Goal: Transaction & Acquisition: Subscribe to service/newsletter

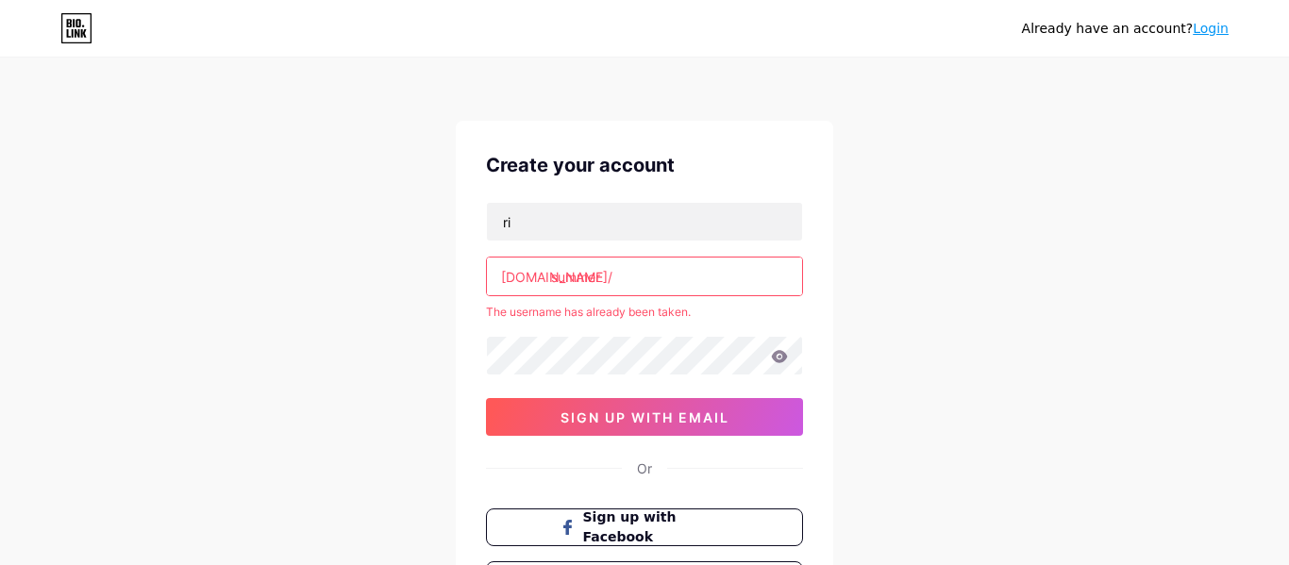
type input "r"
click at [687, 274] on input "summer" at bounding box center [644, 277] width 315 height 38
type input "s"
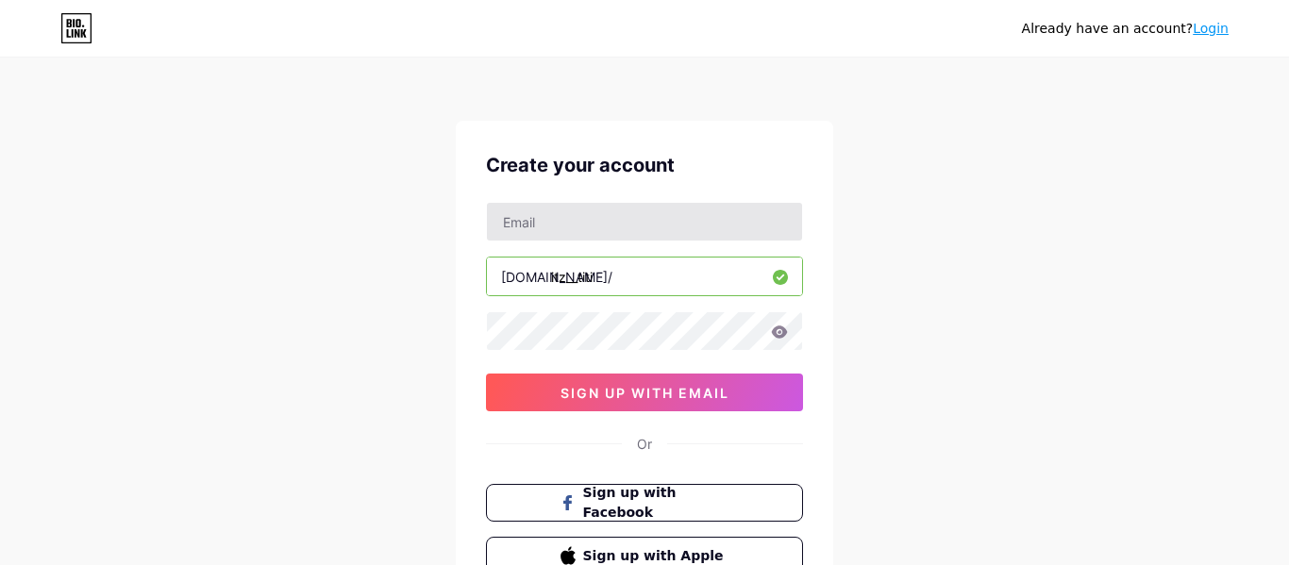
type input "itz__titi"
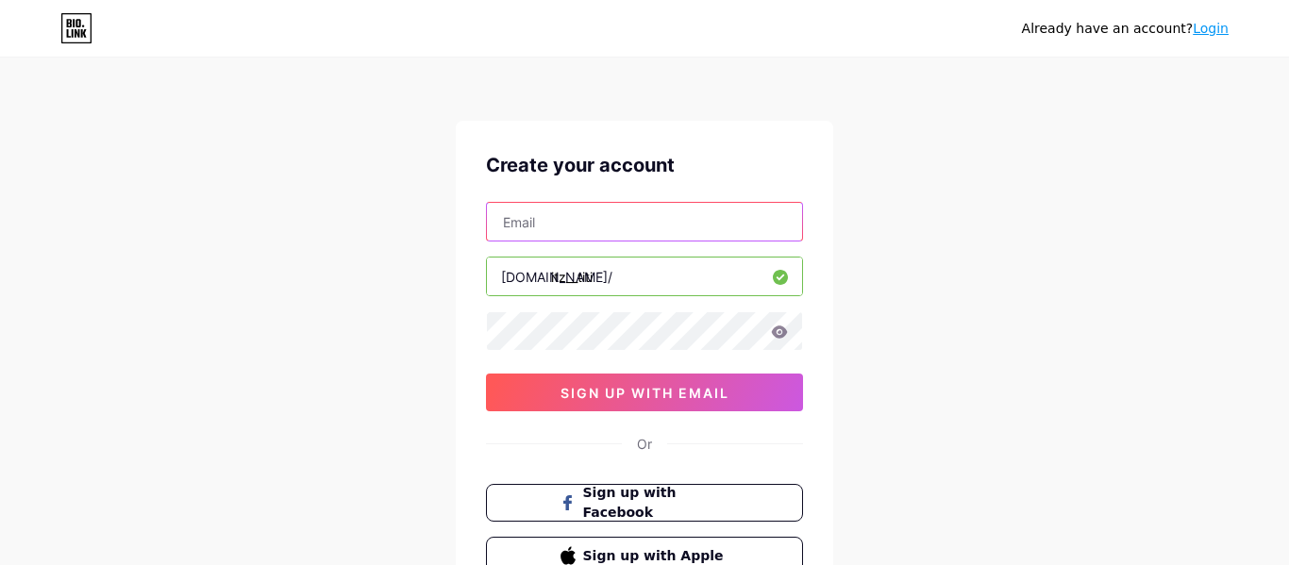
click at [639, 233] on input "text" at bounding box center [644, 222] width 315 height 38
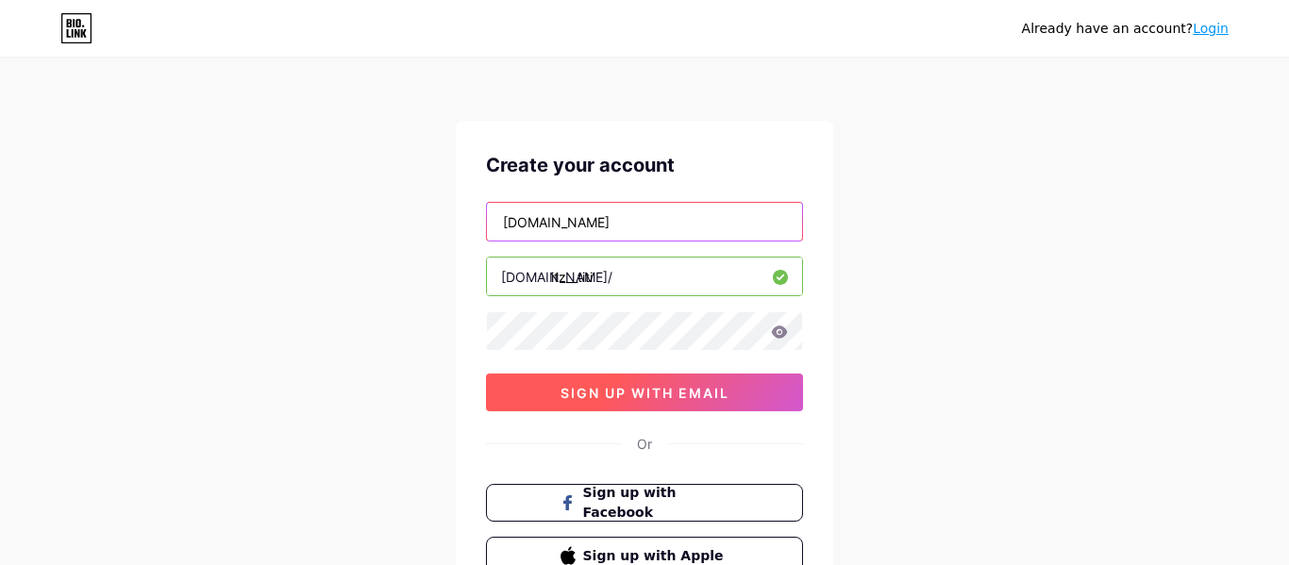
type input "[DOMAIN_NAME]"
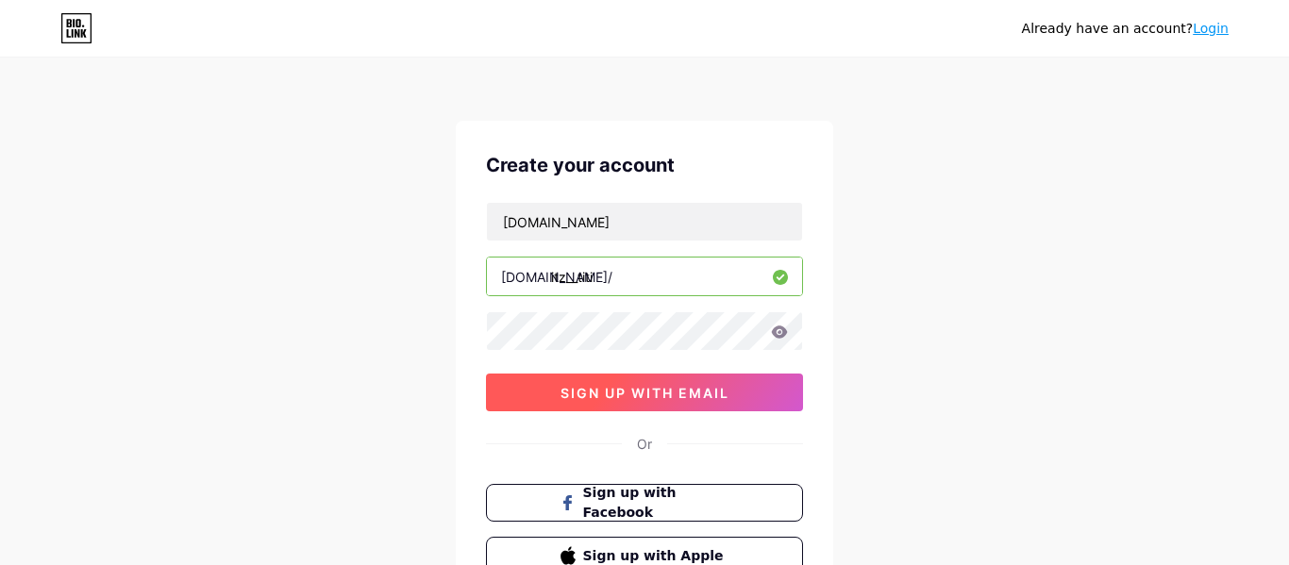
click at [730, 376] on button "sign up with email" at bounding box center [644, 393] width 317 height 38
click at [761, 386] on button "sign up with email" at bounding box center [644, 393] width 317 height 38
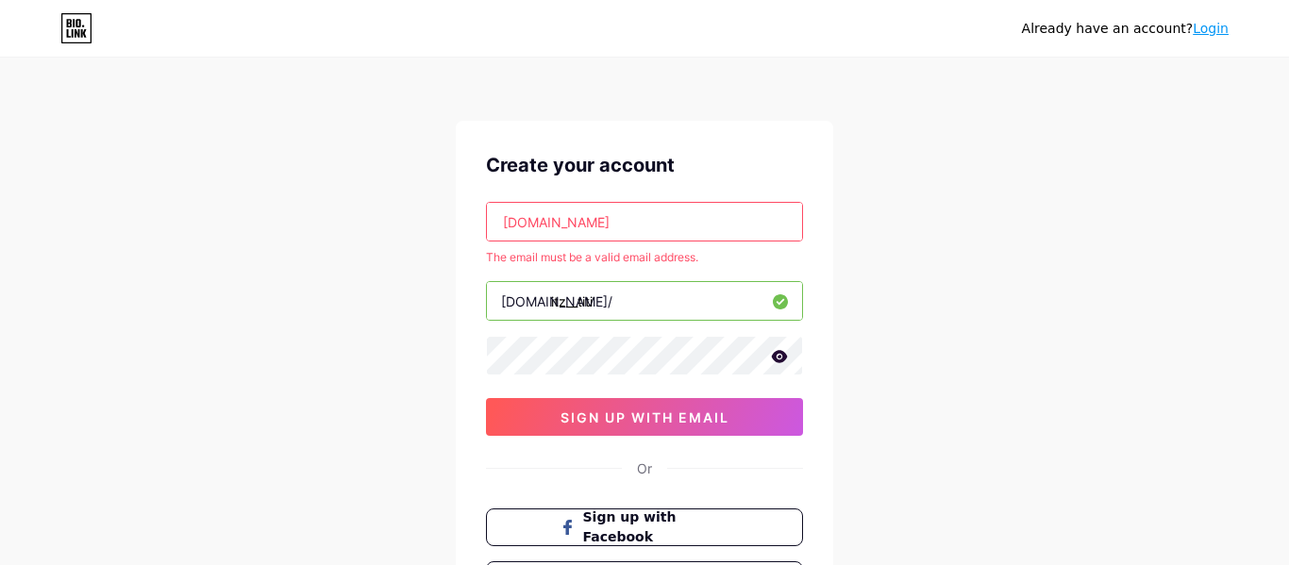
click at [579, 222] on input "[DOMAIN_NAME]" at bounding box center [644, 222] width 315 height 38
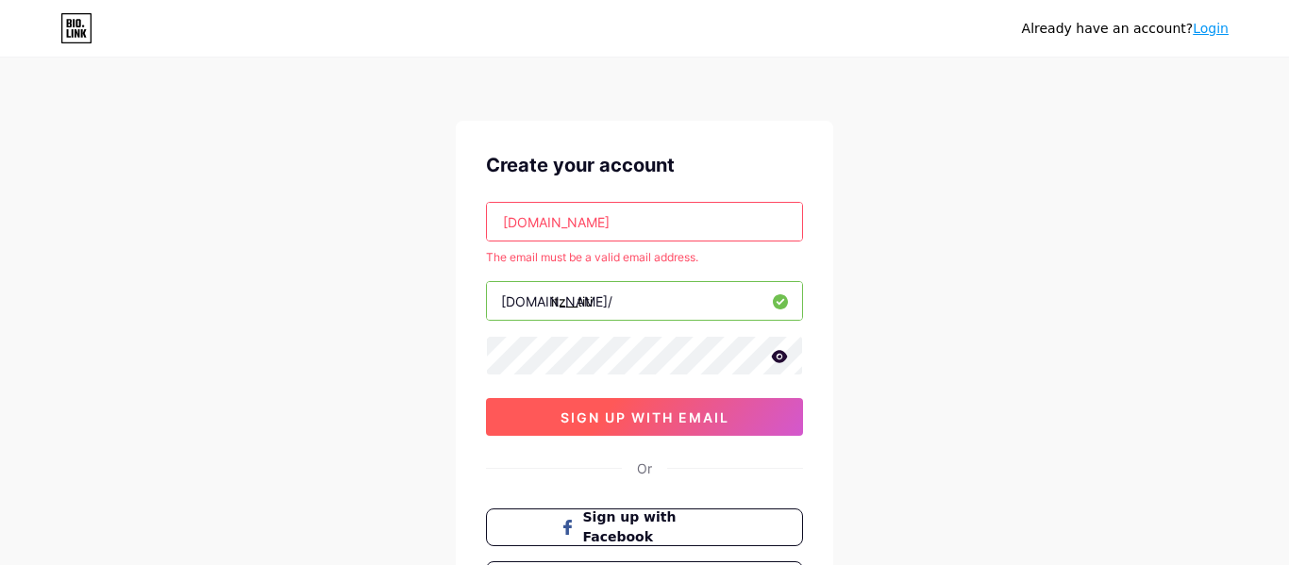
click at [731, 409] on button "sign up with email" at bounding box center [644, 417] width 317 height 38
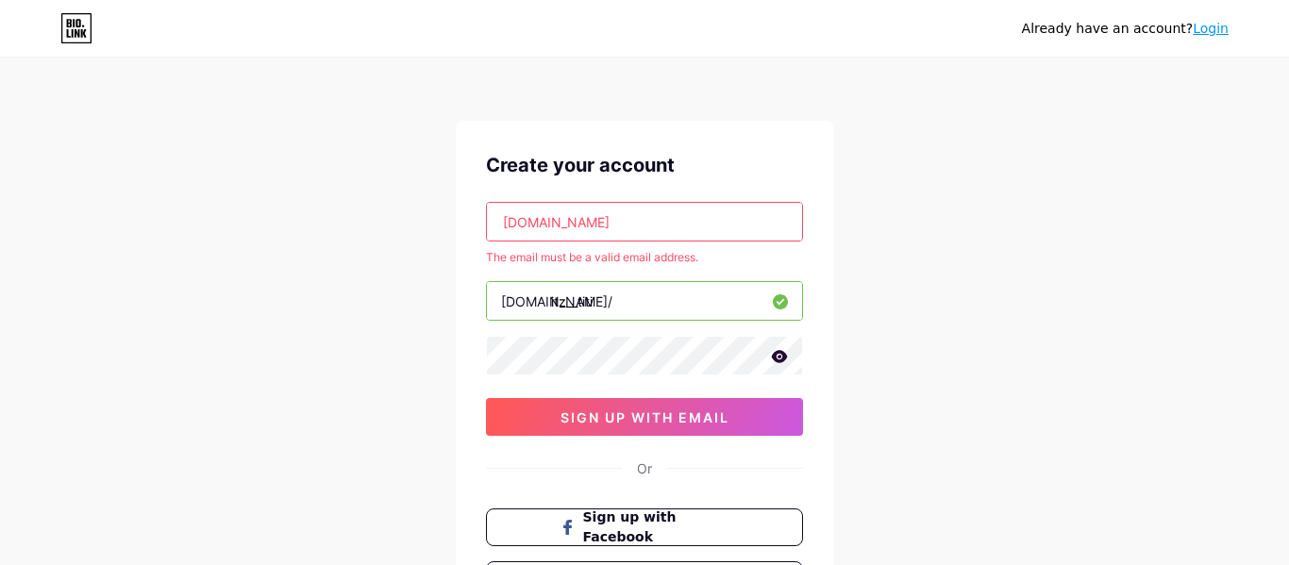
click at [645, 226] on input "[DOMAIN_NAME]" at bounding box center [644, 222] width 315 height 38
click at [631, 227] on input "[DOMAIN_NAME]" at bounding box center [644, 222] width 315 height 38
click at [659, 223] on input "[DOMAIN_NAME]" at bounding box center [644, 222] width 315 height 38
click at [572, 221] on input "[DOMAIN_NAME]" at bounding box center [644, 222] width 315 height 38
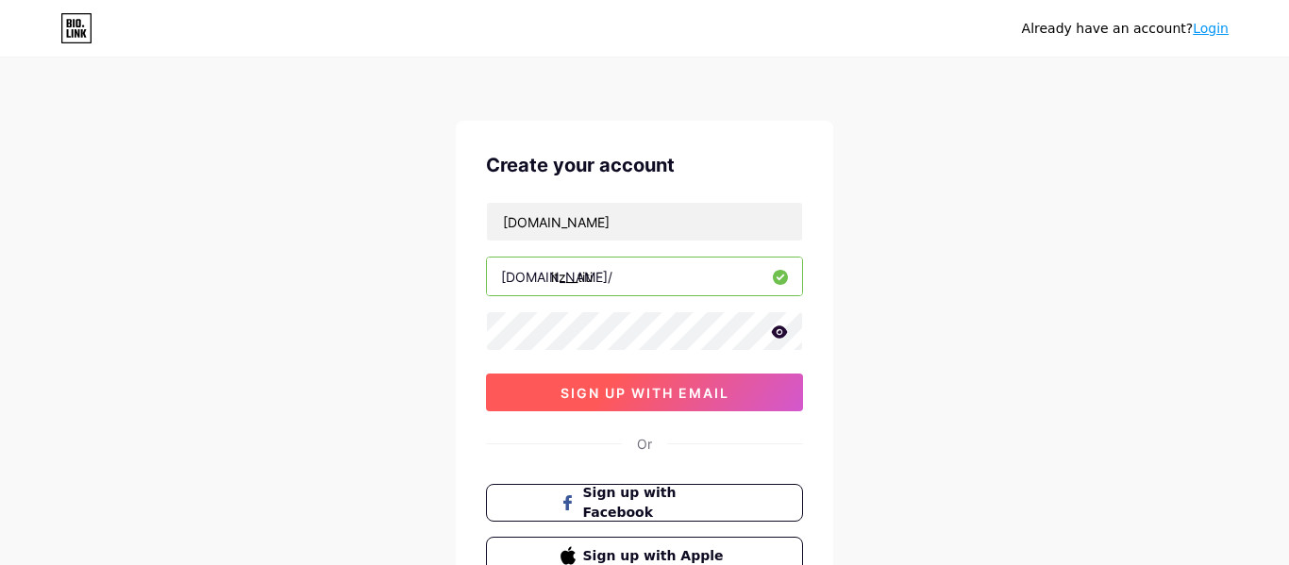
click at [551, 376] on button "sign up with email" at bounding box center [644, 393] width 317 height 38
click at [548, 411] on button "sign up with email" at bounding box center [644, 393] width 317 height 38
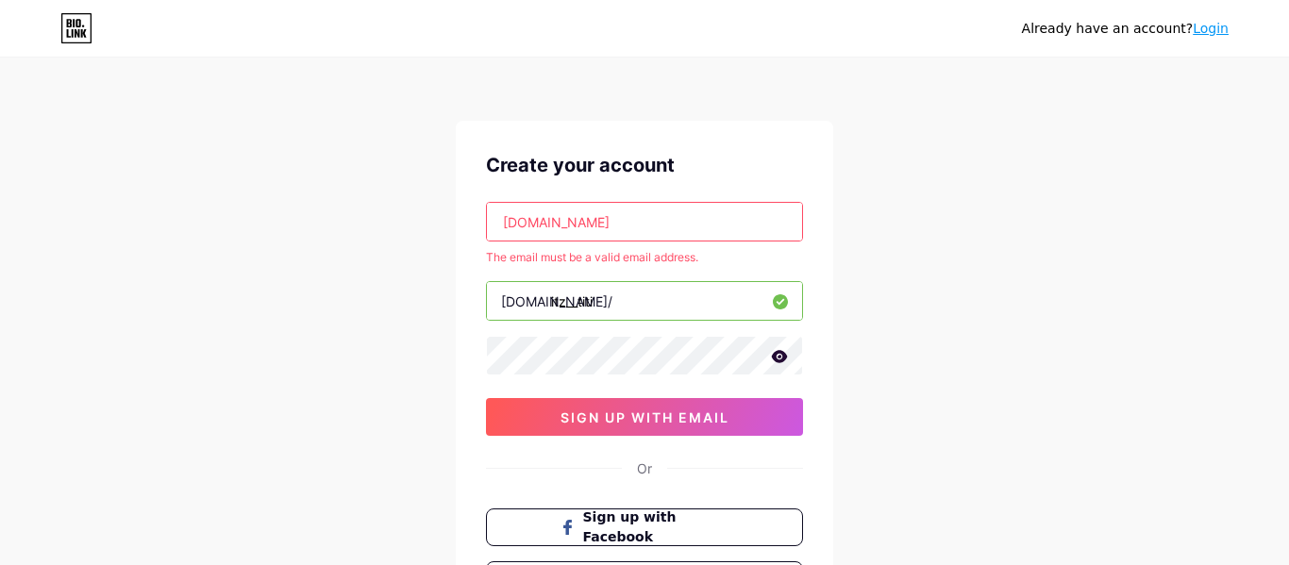
click at [571, 222] on input "[DOMAIN_NAME]" at bounding box center [644, 222] width 315 height 38
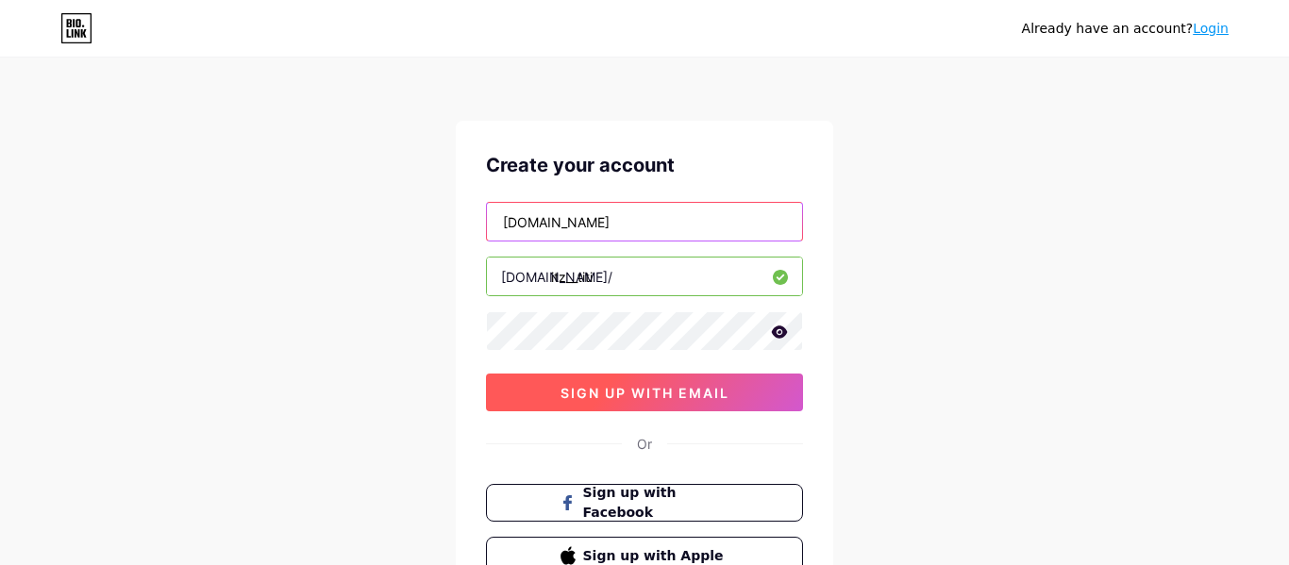
type input "[DOMAIN_NAME]"
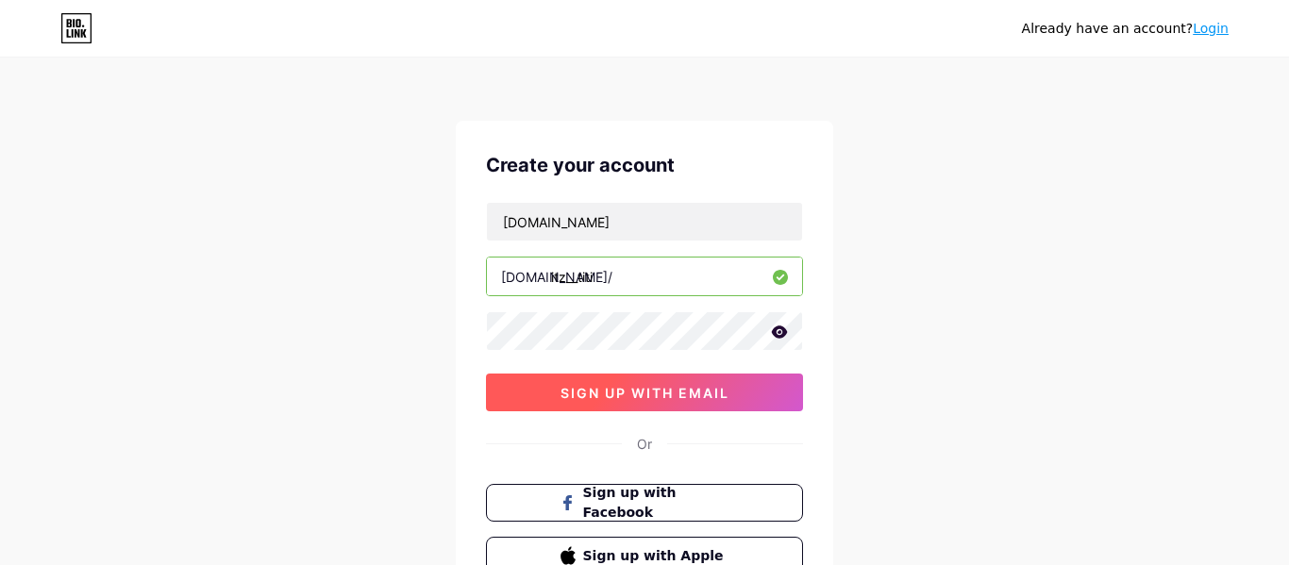
click at [623, 394] on span "sign up with email" at bounding box center [645, 393] width 169 height 16
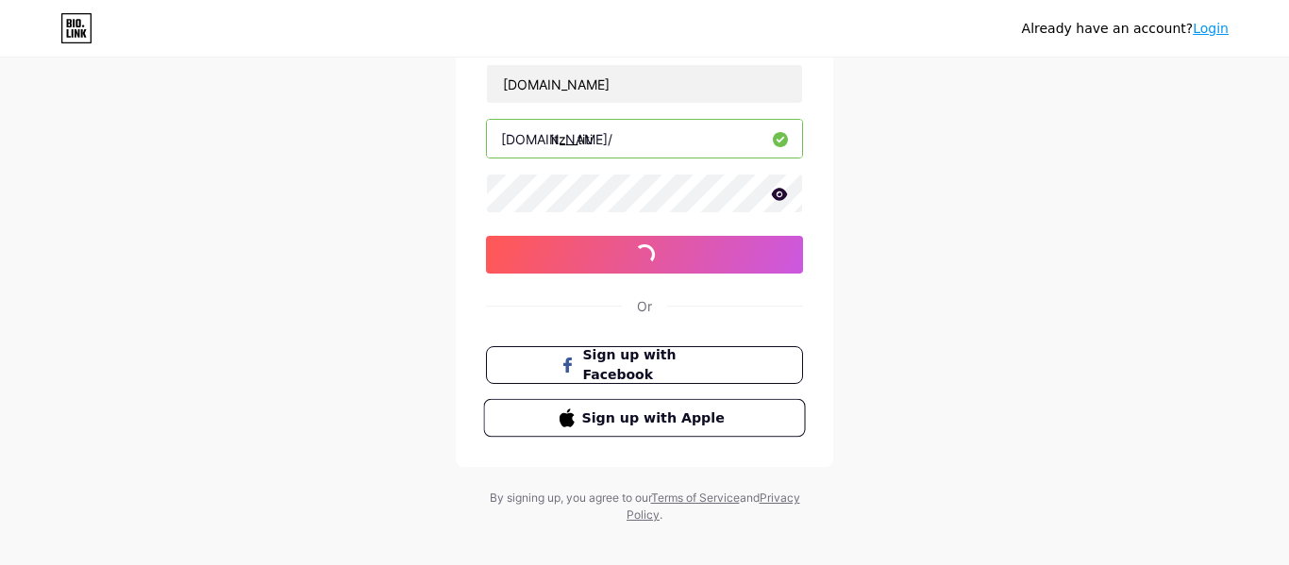
scroll to position [157, 0]
